Goal: Task Accomplishment & Management: Complete application form

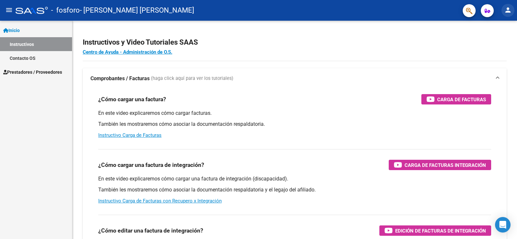
click at [509, 9] on mat-icon "person" at bounding box center [508, 10] width 8 height 8
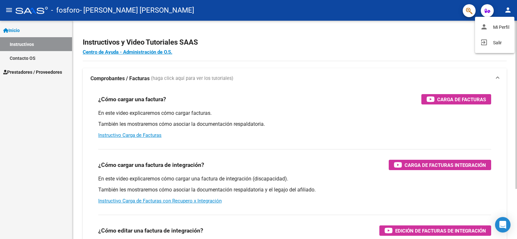
click at [495, 41] on button "exit_to_app Salir" at bounding box center [494, 43] width 39 height 16
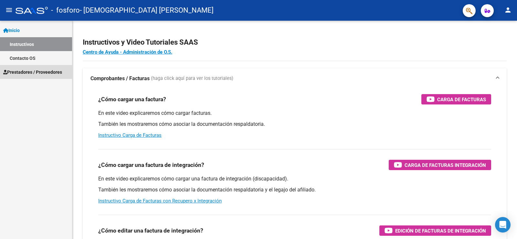
click at [39, 69] on span "Prestadores / Proveedores" at bounding box center [32, 72] width 59 height 7
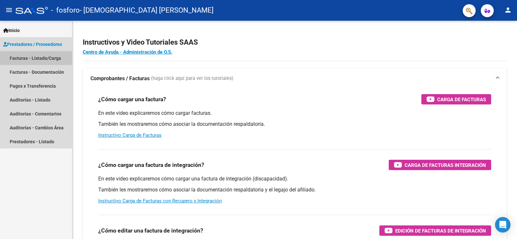
click at [49, 60] on link "Facturas - Listado/Carga" at bounding box center [36, 58] width 72 height 14
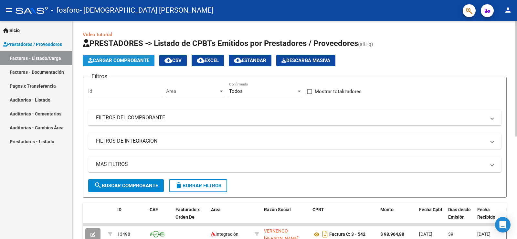
click at [120, 62] on span "Cargar Comprobante" at bounding box center [118, 61] width 61 height 6
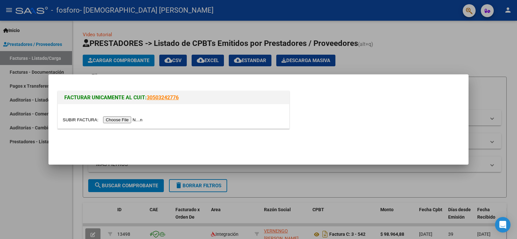
click at [108, 119] on input "file" at bounding box center [104, 119] width 82 height 7
click at [137, 117] on input "file" at bounding box center [104, 119] width 82 height 7
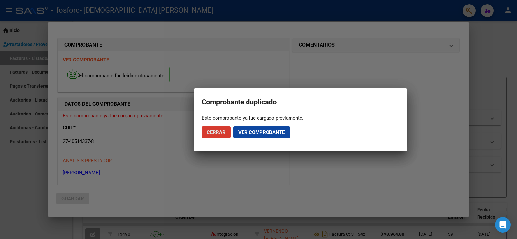
click at [215, 133] on span "Cerrar" at bounding box center [216, 132] width 19 height 6
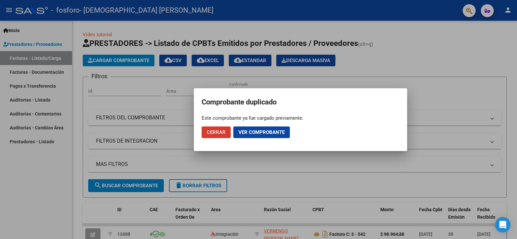
click at [252, 129] on button "Ver comprobante" at bounding box center [261, 132] width 57 height 12
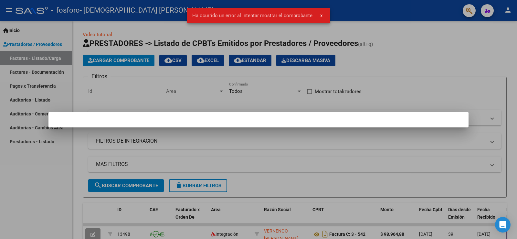
click at [320, 15] on span "x" at bounding box center [321, 16] width 2 height 6
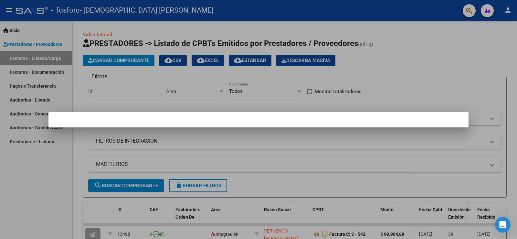
click at [59, 159] on div at bounding box center [258, 119] width 517 height 239
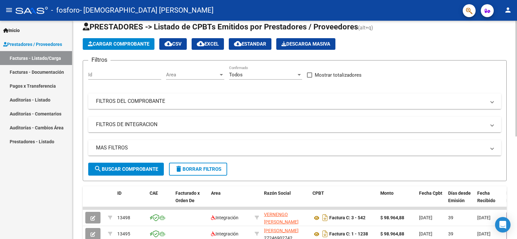
scroll to position [32, 0]
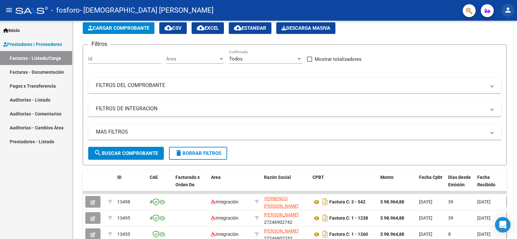
click at [508, 10] on mat-icon "person" at bounding box center [508, 10] width 8 height 8
click at [125, 154] on div at bounding box center [258, 119] width 517 height 239
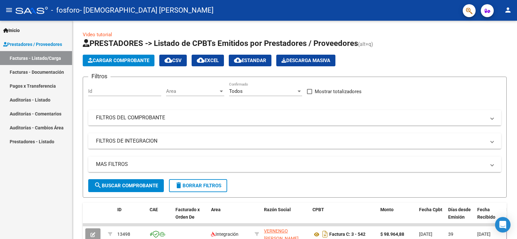
click at [48, 74] on link "Facturas - Documentación" at bounding box center [36, 72] width 72 height 14
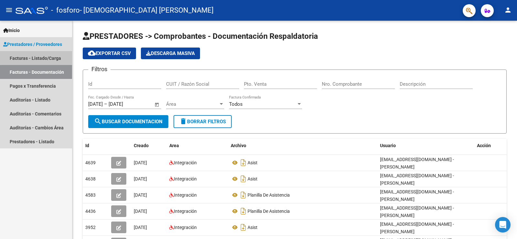
click at [42, 57] on link "Facturas - Listado/Carga" at bounding box center [36, 58] width 72 height 14
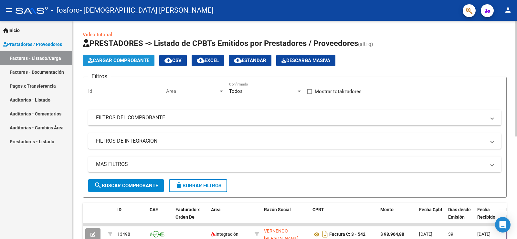
click at [105, 60] on span "Cargar Comprobante" at bounding box center [118, 61] width 61 height 6
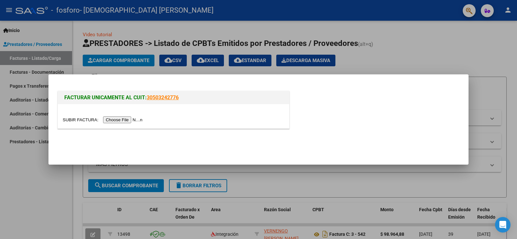
click at [126, 118] on input "file" at bounding box center [104, 119] width 82 height 7
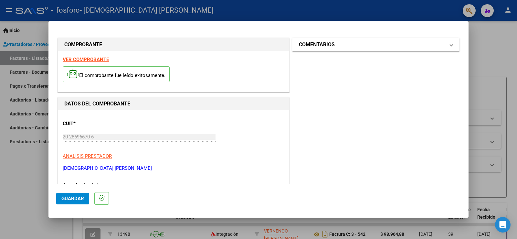
click at [449, 44] on mat-expansion-panel-header "COMENTARIOS" at bounding box center [376, 44] width 167 height 13
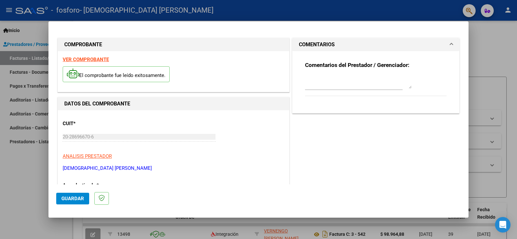
click at [450, 44] on span at bounding box center [451, 45] width 3 height 8
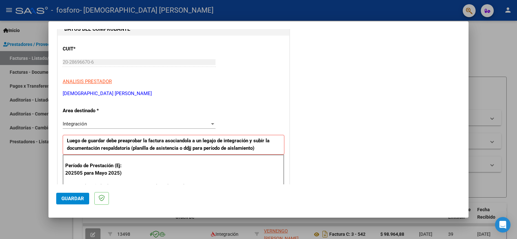
scroll to position [162, 0]
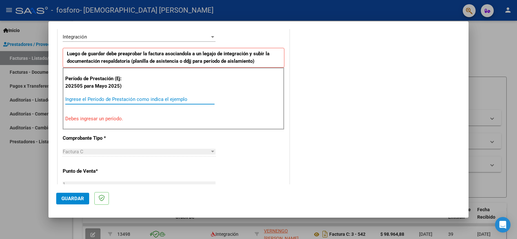
click at [88, 99] on input "Ingrese el Período de Prestación como indica el ejemplo" at bounding box center [139, 99] width 149 height 6
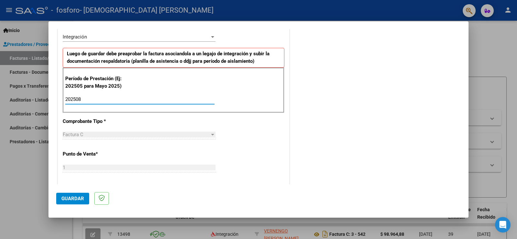
type input "202508"
click at [71, 196] on span "Guardar" at bounding box center [72, 199] width 23 height 6
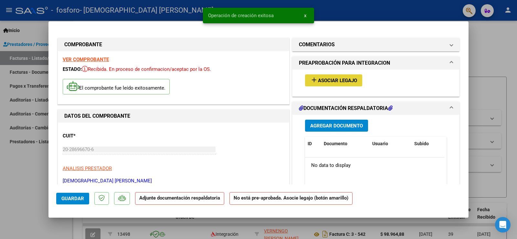
click at [335, 83] on span "Asociar Legajo" at bounding box center [337, 81] width 39 height 6
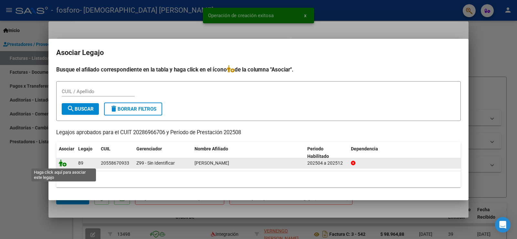
click at [62, 162] on icon at bounding box center [63, 162] width 8 height 7
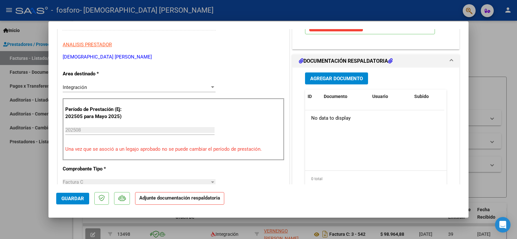
scroll to position [125, 0]
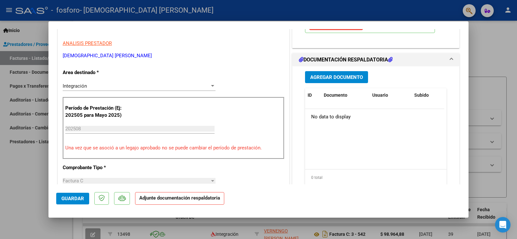
click at [340, 77] on span "Agregar Documento" at bounding box center [336, 77] width 53 height 6
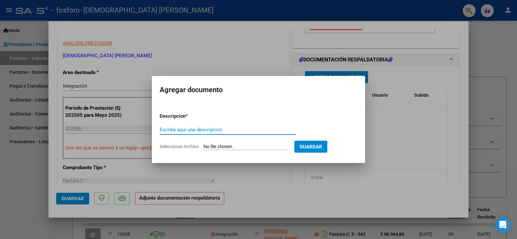
click at [193, 130] on input "Escriba aquí una descripcion" at bounding box center [228, 130] width 136 height 6
type input "asist agosto"
click at [210, 145] on input "Seleccionar Archivo" at bounding box center [247, 147] width 86 height 6
type input "C:\fakepath\planilla_de_asistencia_discapacidad.pdf"
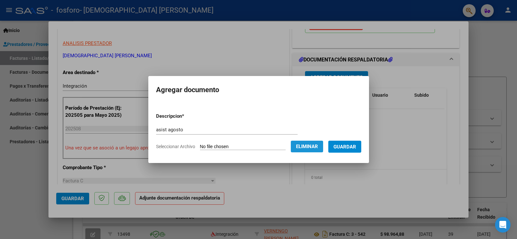
click at [310, 143] on button "Eliminar" at bounding box center [307, 147] width 32 height 12
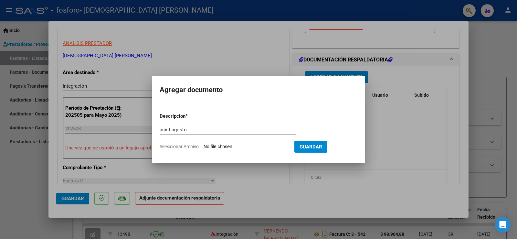
click at [212, 142] on form "Descripcion * asist agosto Escriba aquí una descripcion Seleccionar Archivo Gua…" at bounding box center [259, 131] width 198 height 47
click at [211, 146] on input "Seleccionar Archivo" at bounding box center [247, 147] width 86 height 6
type input "C:\fakepath\planilla_de_asistencia_discapacidad.pdf"
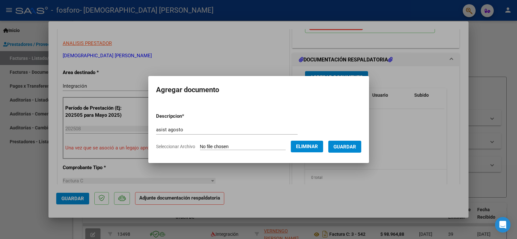
click at [354, 147] on span "Guardar" at bounding box center [345, 147] width 23 height 6
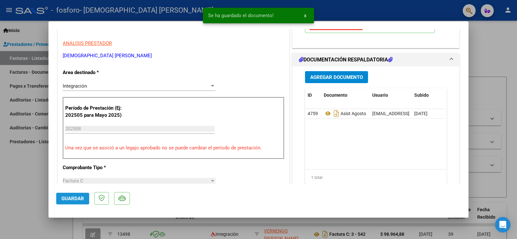
click at [70, 197] on span "Guardar" at bounding box center [72, 199] width 23 height 6
click at [496, 41] on div at bounding box center [258, 119] width 517 height 239
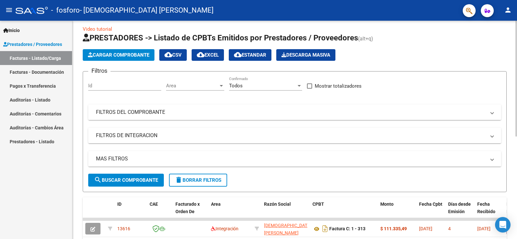
scroll to position [0, 0]
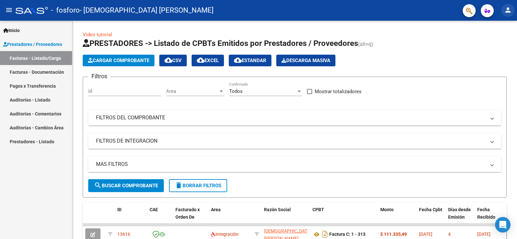
click at [508, 10] on mat-icon "person" at bounding box center [508, 10] width 8 height 8
click at [499, 43] on button "exit_to_app Salir" at bounding box center [494, 43] width 39 height 16
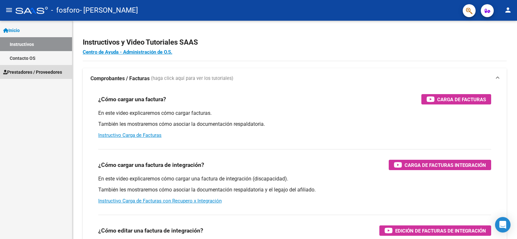
click at [58, 69] on span "Prestadores / Proveedores" at bounding box center [32, 72] width 59 height 7
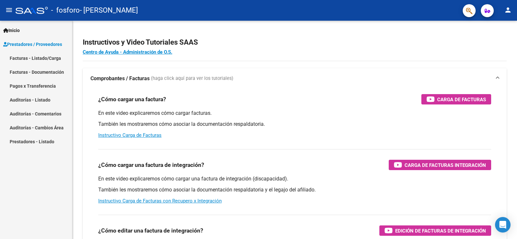
click at [34, 61] on link "Facturas - Listado/Carga" at bounding box center [36, 58] width 72 height 14
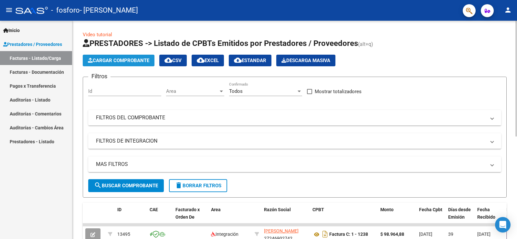
click at [105, 62] on span "Cargar Comprobante" at bounding box center [118, 61] width 61 height 6
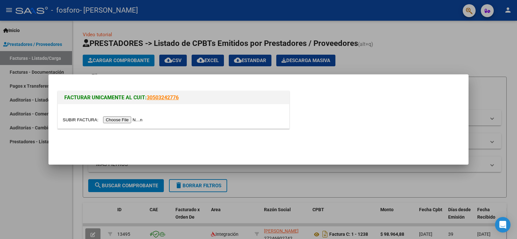
click at [136, 119] on input "file" at bounding box center [104, 119] width 82 height 7
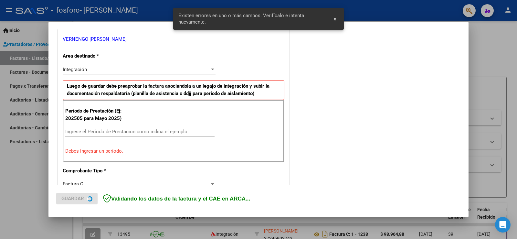
scroll to position [136, 0]
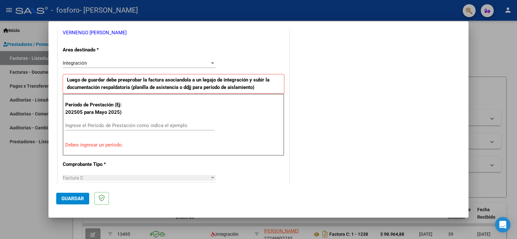
click at [97, 125] on input "Ingrese el Período de Prestación como indica el ejemplo" at bounding box center [139, 126] width 149 height 6
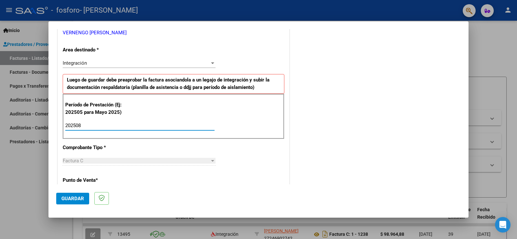
type input "202508"
click at [71, 197] on span "Guardar" at bounding box center [72, 199] width 23 height 6
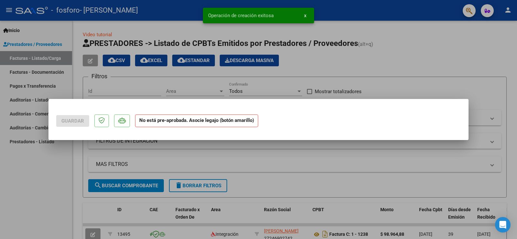
scroll to position [0, 0]
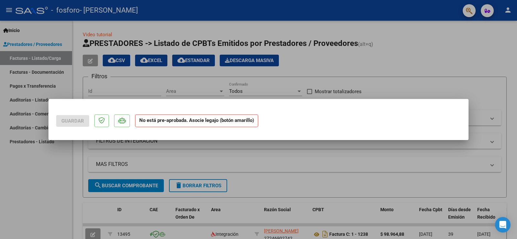
click at [238, 123] on strong "No está pre-aprobada. Asocie legajo (botón amarillo)" at bounding box center [196, 120] width 123 height 13
click at [45, 169] on div at bounding box center [258, 119] width 517 height 239
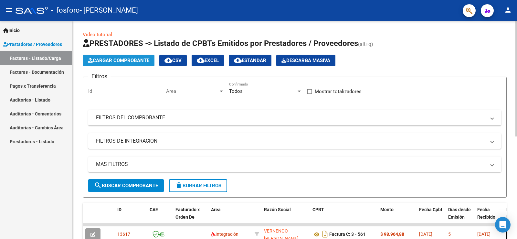
click at [99, 60] on span "Cargar Comprobante" at bounding box center [118, 61] width 61 height 6
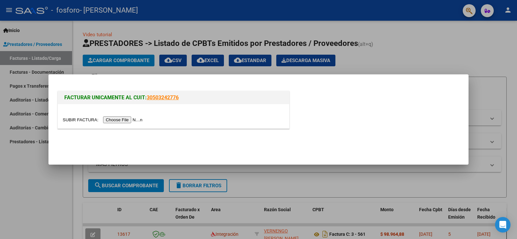
click at [142, 117] on input "file" at bounding box center [104, 119] width 82 height 7
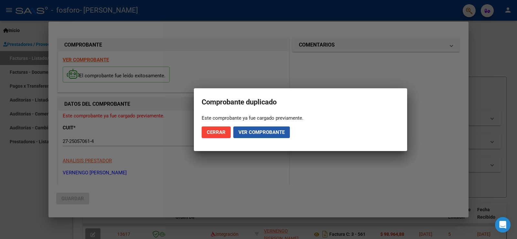
click at [247, 133] on span "Ver comprobante" at bounding box center [262, 132] width 46 height 6
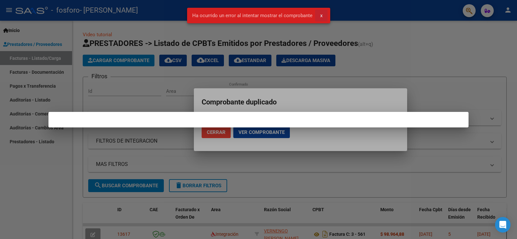
click at [320, 15] on span "x" at bounding box center [321, 16] width 2 height 6
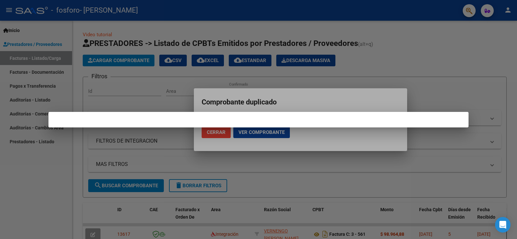
click at [219, 130] on div at bounding box center [258, 119] width 517 height 239
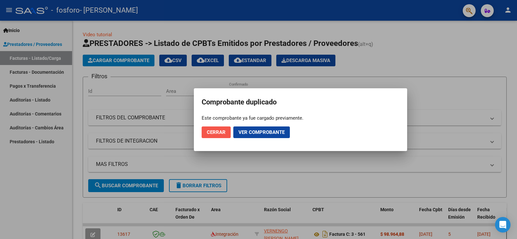
click at [215, 129] on span "Cerrar" at bounding box center [216, 132] width 19 height 6
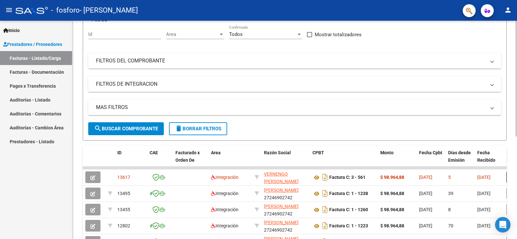
scroll to position [65, 0]
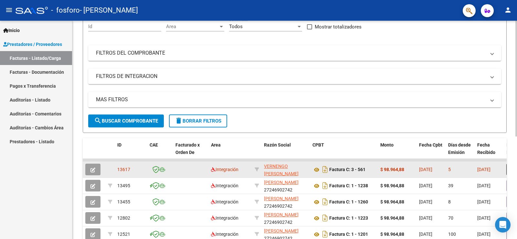
click at [382, 171] on strong "$ 98.964,88" at bounding box center [393, 169] width 24 height 5
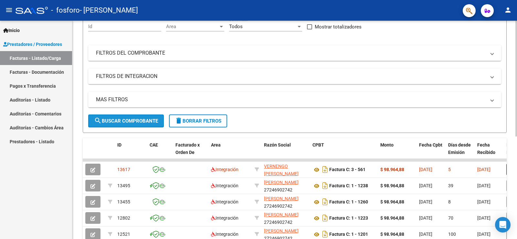
click at [124, 118] on span "search Buscar Comprobante" at bounding box center [126, 121] width 64 height 6
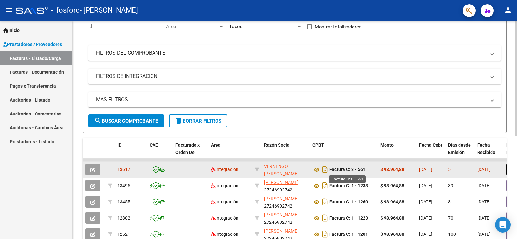
click at [354, 171] on strong "Factura C: 3 - 561" at bounding box center [348, 169] width 36 height 5
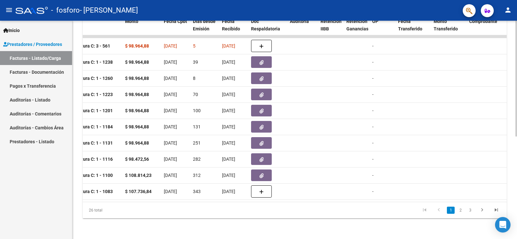
scroll to position [0, 243]
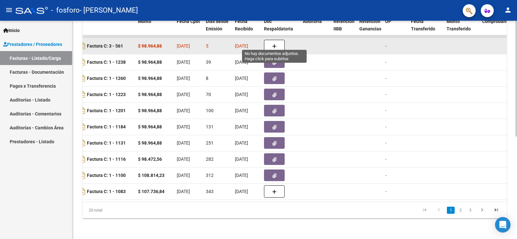
click at [276, 40] on button "button" at bounding box center [274, 46] width 21 height 12
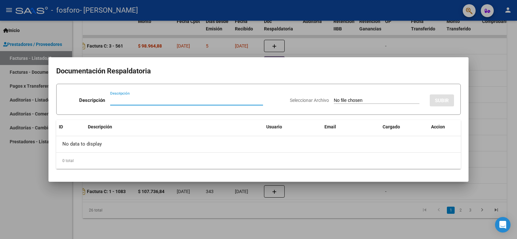
click at [119, 100] on input "Descripción" at bounding box center [186, 100] width 153 height 6
type input "asist agosto"
click at [354, 98] on input "Seleccionar Archivo" at bounding box center [377, 101] width 86 height 6
type input "C:\fakepath\asist agosto.pdf"
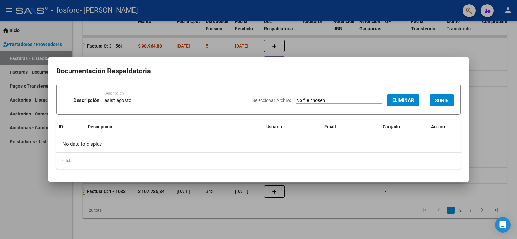
click at [444, 103] on span "SUBIR" at bounding box center [442, 101] width 14 height 6
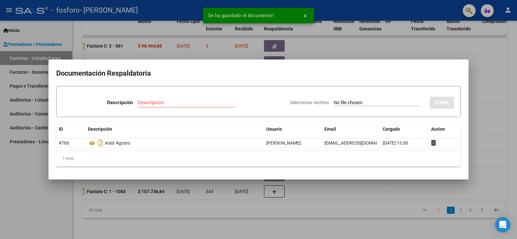
click at [475, 57] on div at bounding box center [258, 119] width 517 height 239
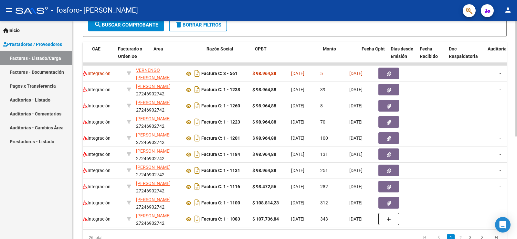
scroll to position [0, 0]
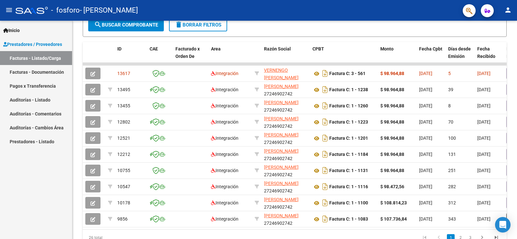
click at [512, 9] on mat-icon "person" at bounding box center [508, 10] width 8 height 8
click at [499, 43] on button "exit_to_app Salir" at bounding box center [494, 43] width 39 height 16
